Goal: Information Seeking & Learning: Learn about a topic

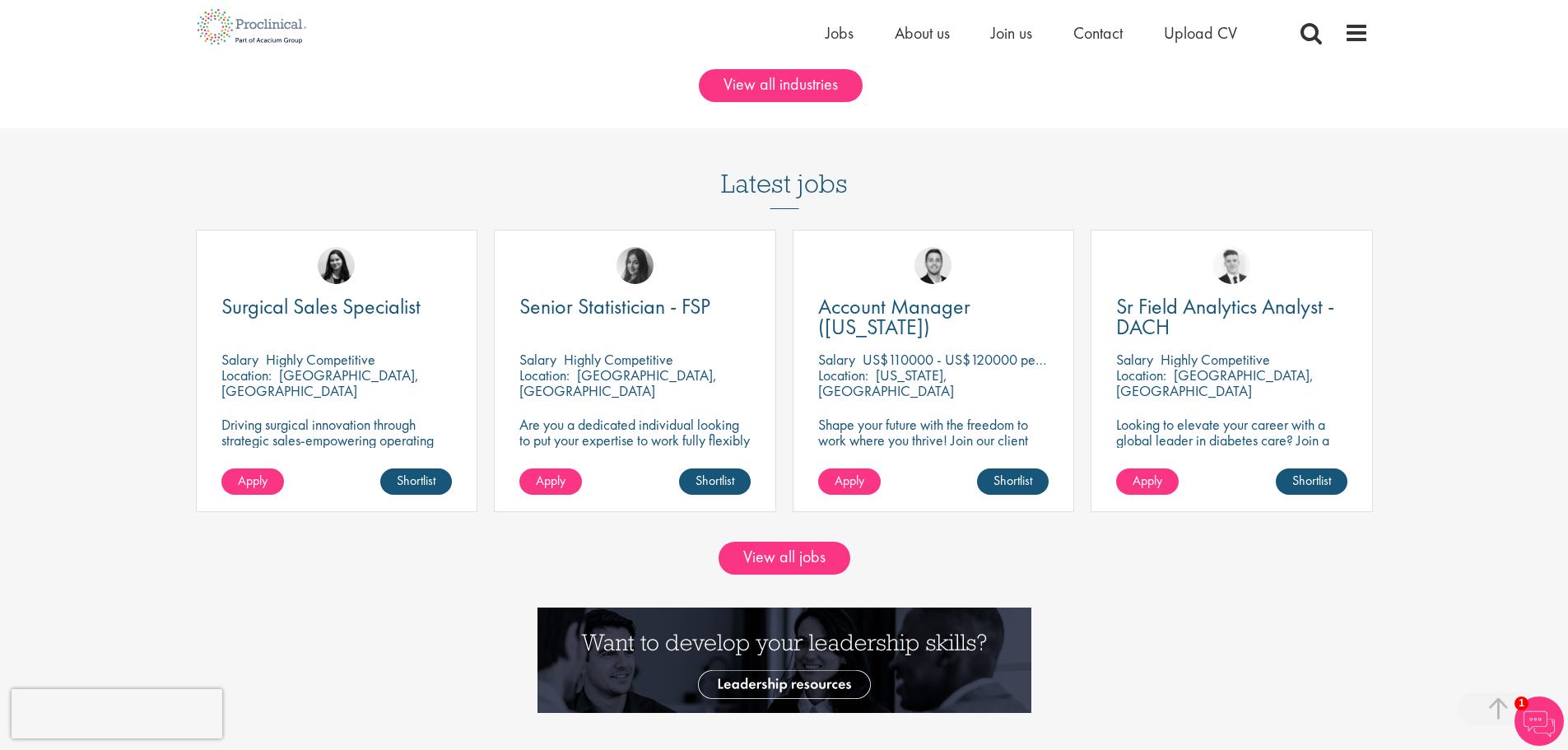
scroll to position [1481, 0]
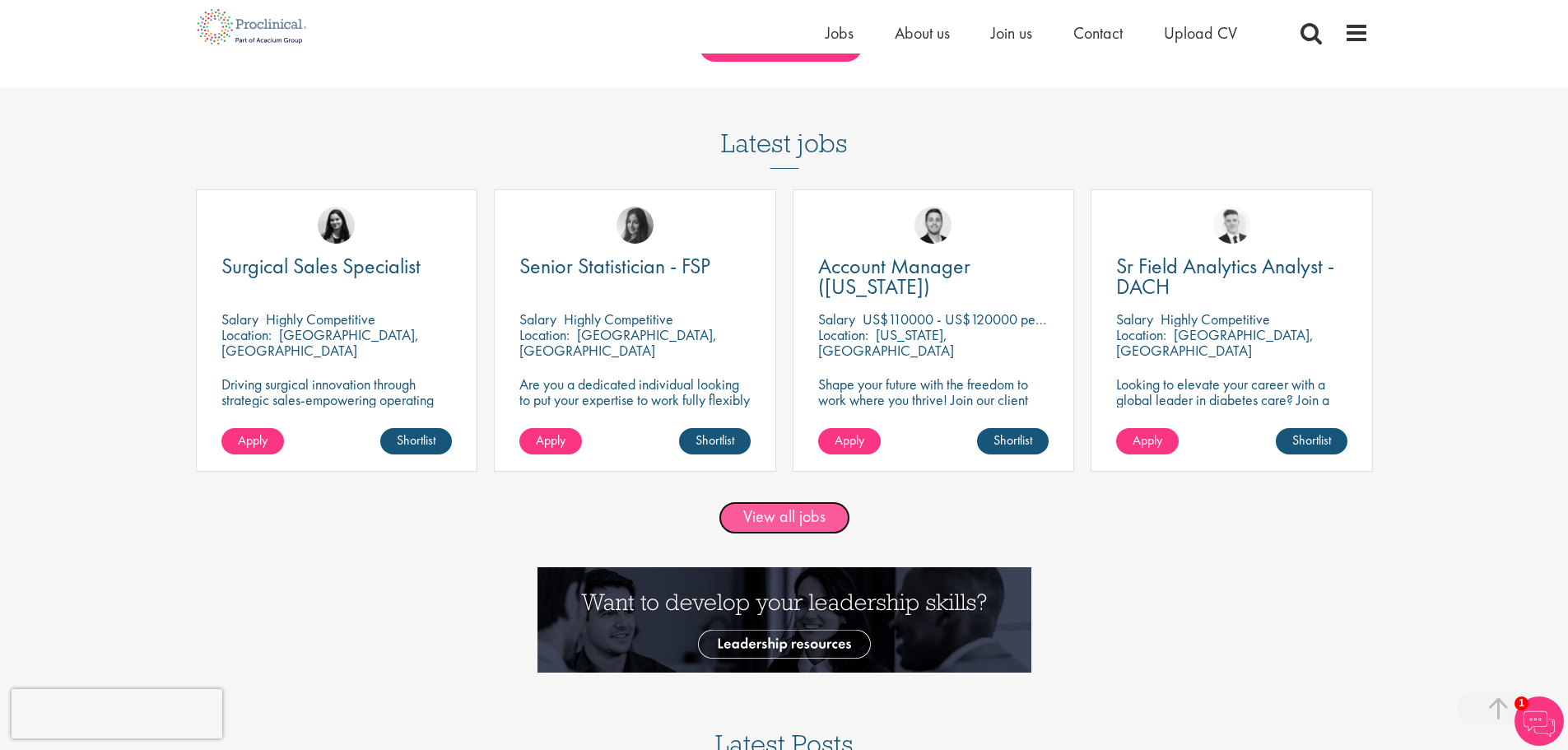
click at [815, 522] on link "View all jobs" at bounding box center [785, 518] width 132 height 33
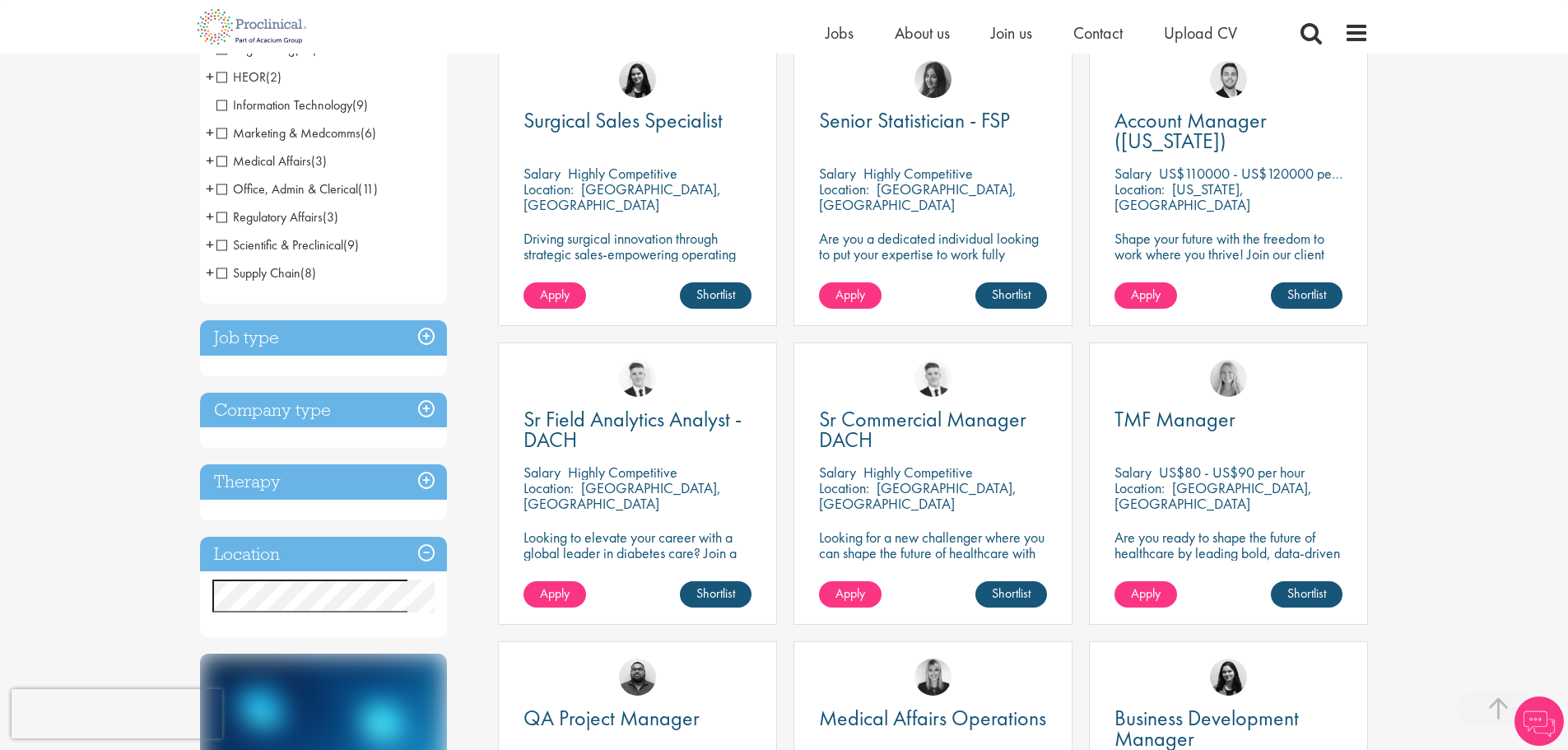
scroll to position [83, 0]
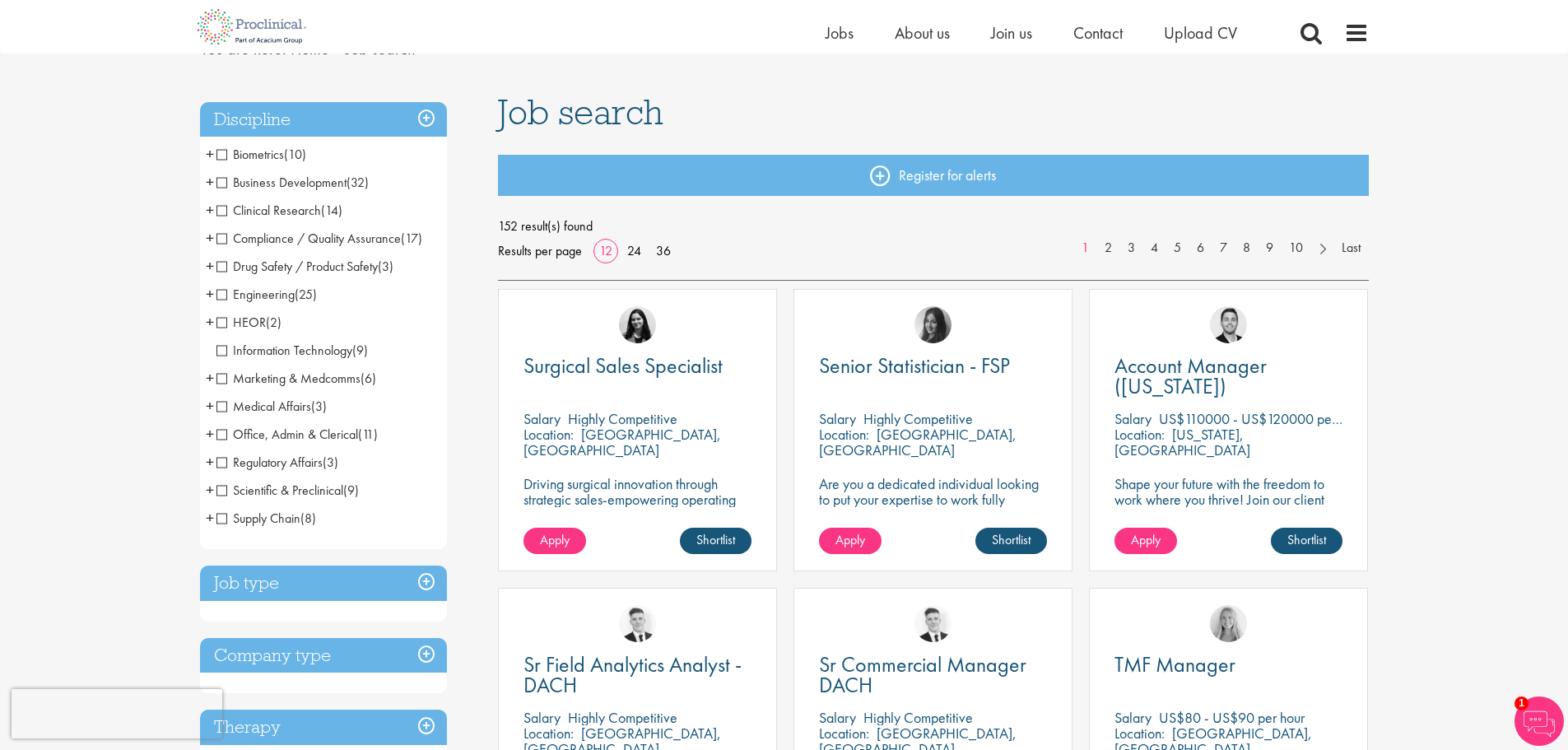
click at [273, 408] on span "Medical Affairs" at bounding box center [263, 406] width 95 height 17
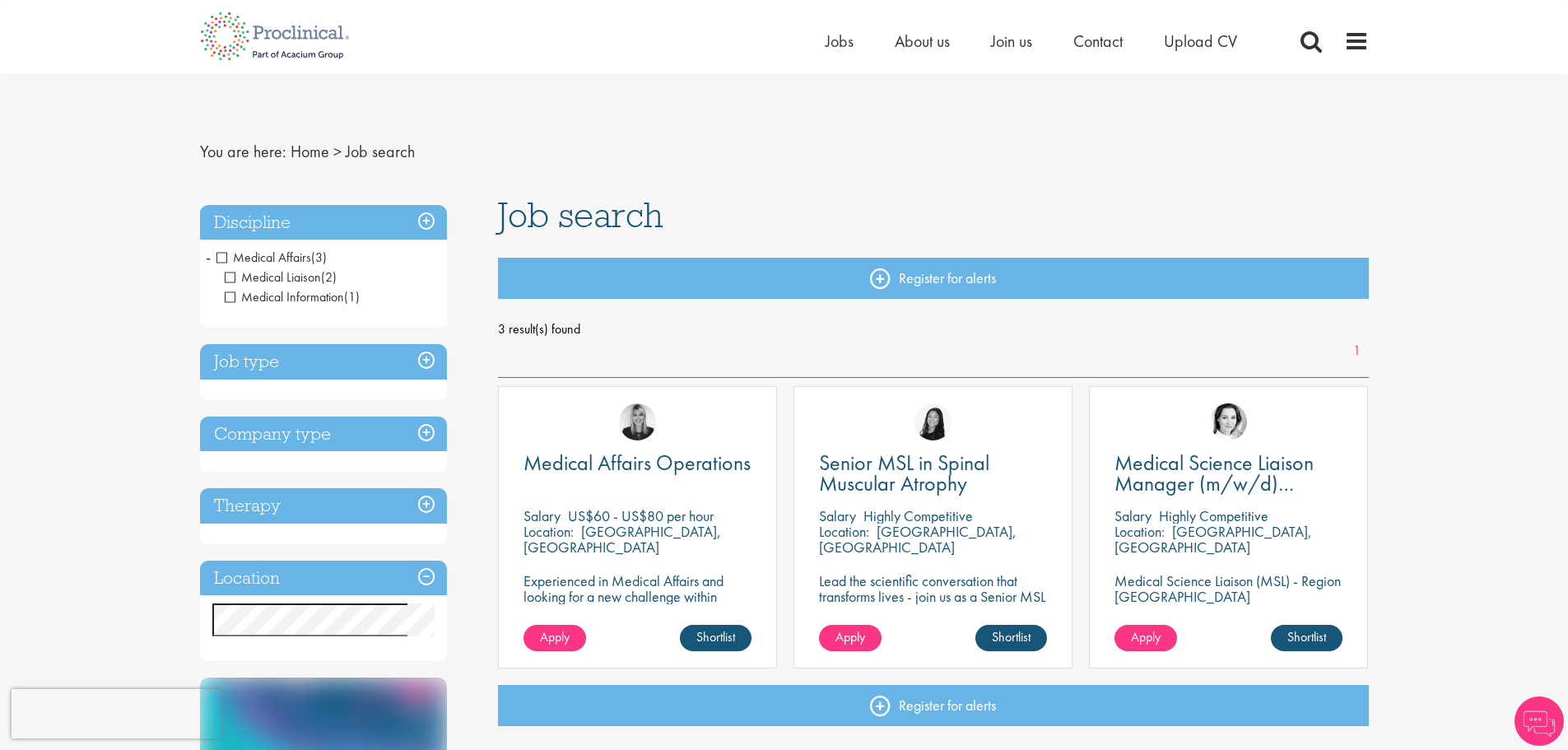
click at [216, 258] on li "Medical Affairs (3) - + Medical Liaison (2) Medical Information (1)" at bounding box center [323, 277] width 247 height 68
click at [225, 253] on span "Medical Affairs" at bounding box center [263, 257] width 95 height 17
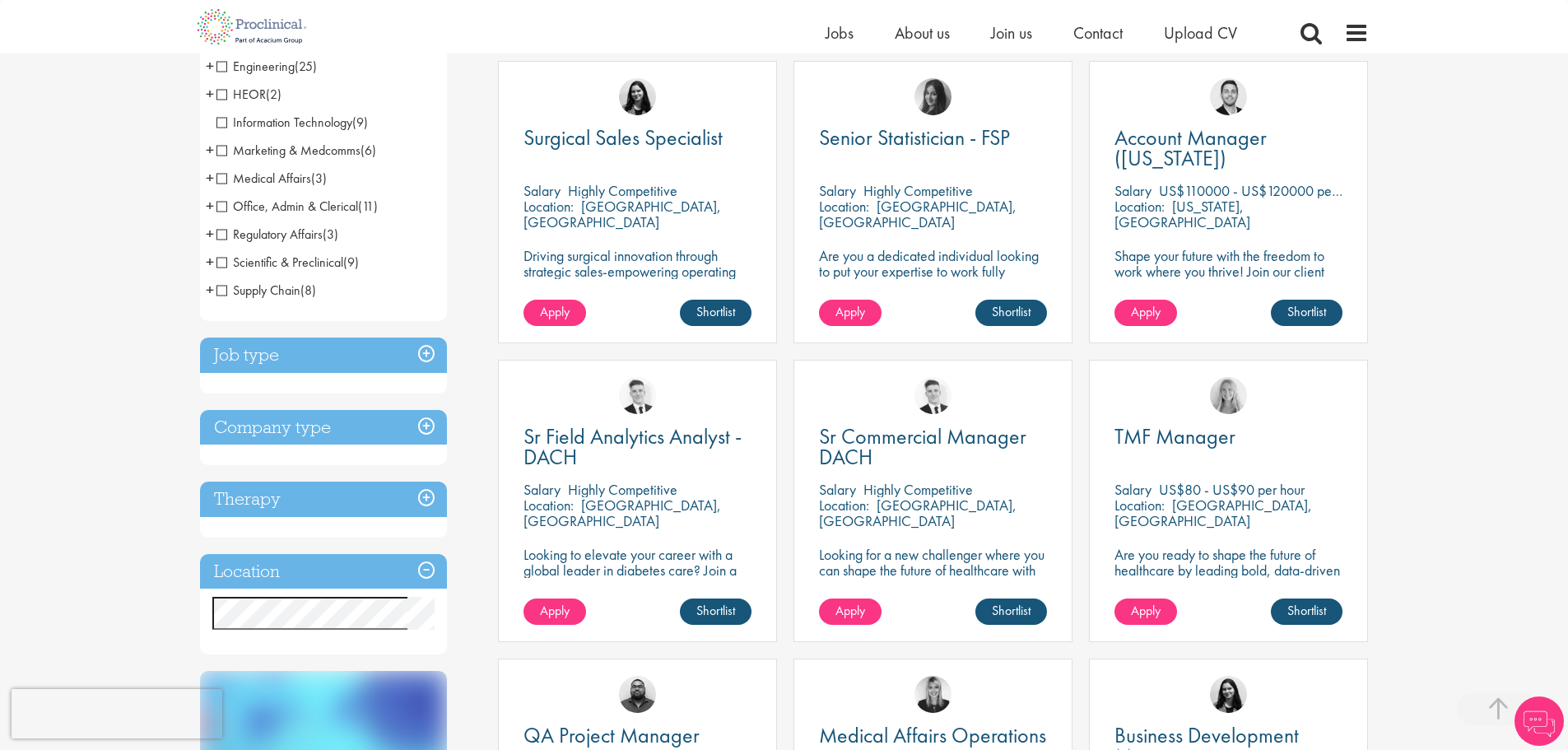
scroll to position [329, 0]
